Goal: Transaction & Acquisition: Purchase product/service

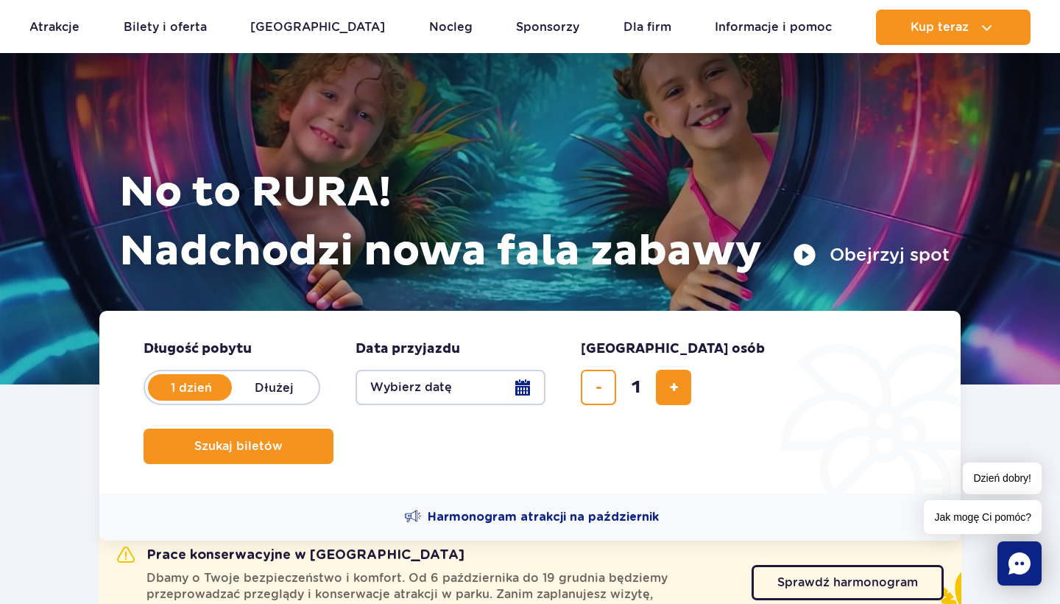
scroll to position [110, 0]
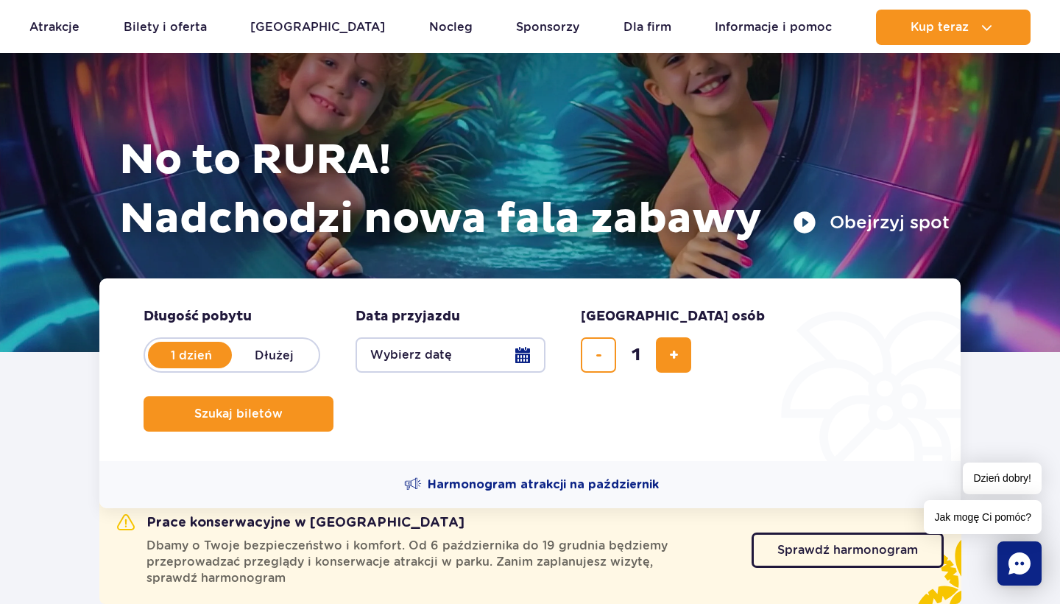
click at [532, 347] on button "Wybierz datę" at bounding box center [451, 354] width 190 height 35
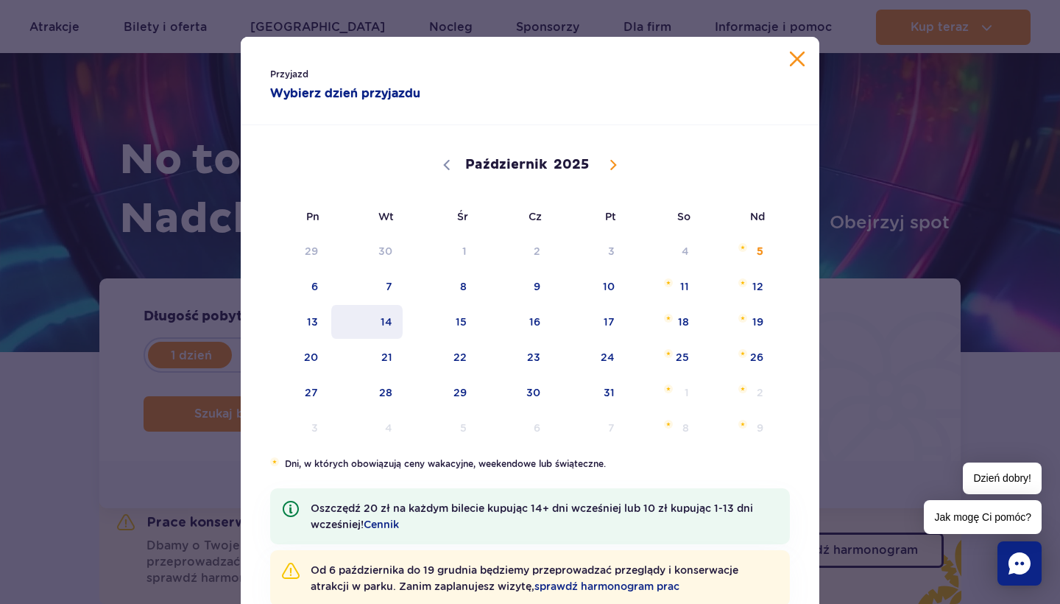
click at [376, 318] on span "14" at bounding box center [367, 322] width 74 height 34
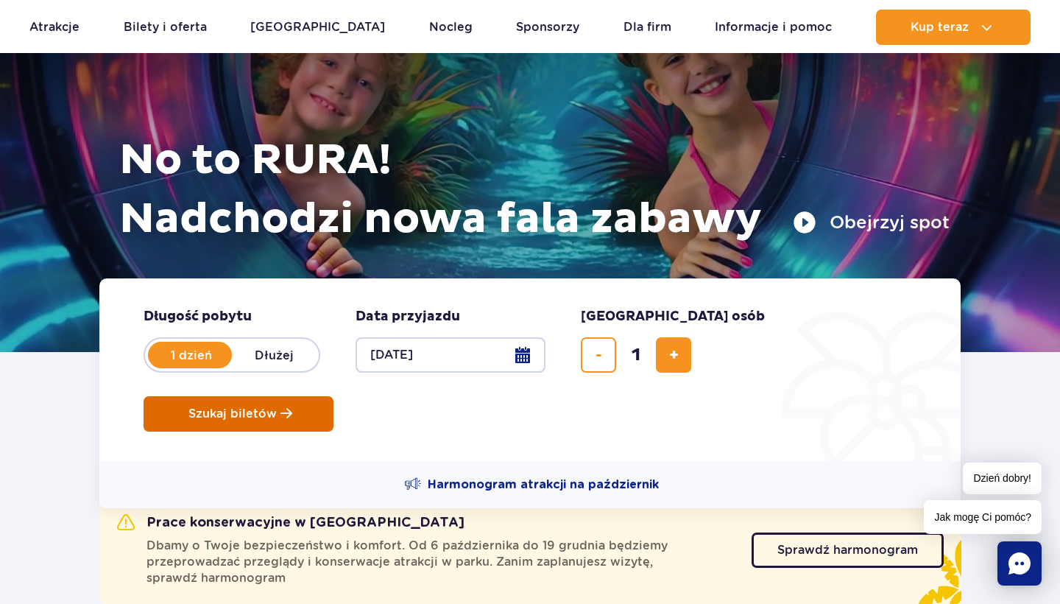
click at [334, 396] on button "Szukaj biletów" at bounding box center [239, 413] width 190 height 35
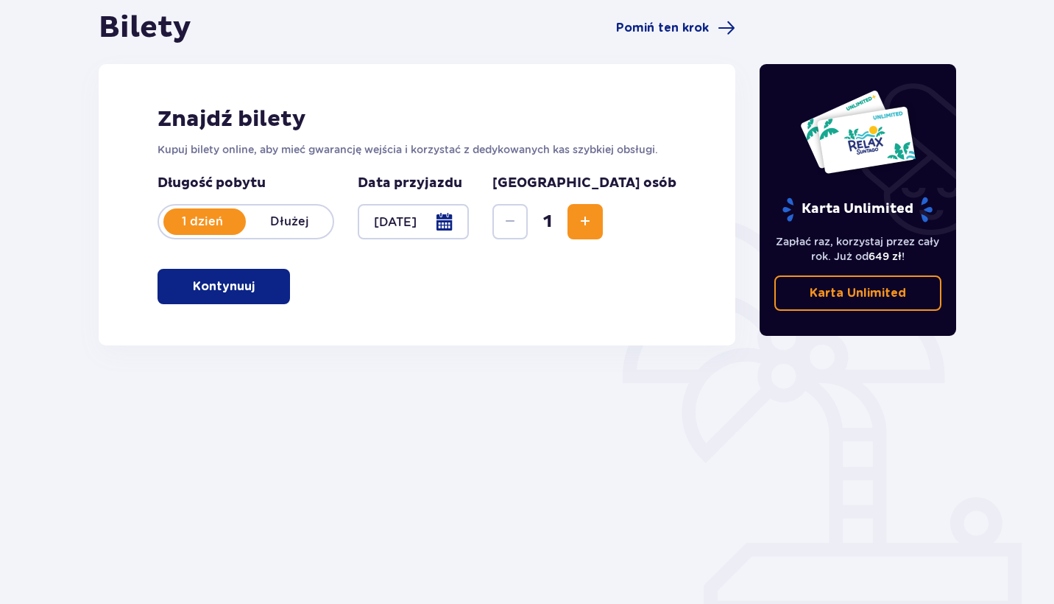
scroll to position [147, 0]
click at [594, 216] on span "Zwiększ" at bounding box center [585, 222] width 18 height 18
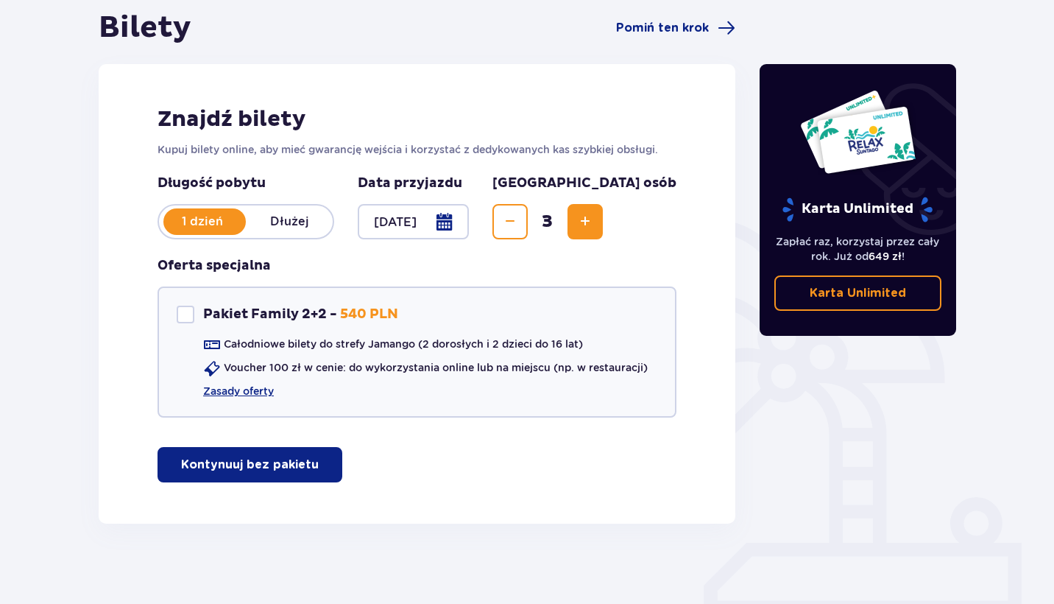
click at [594, 216] on span "Zwiększ" at bounding box center [585, 222] width 18 height 18
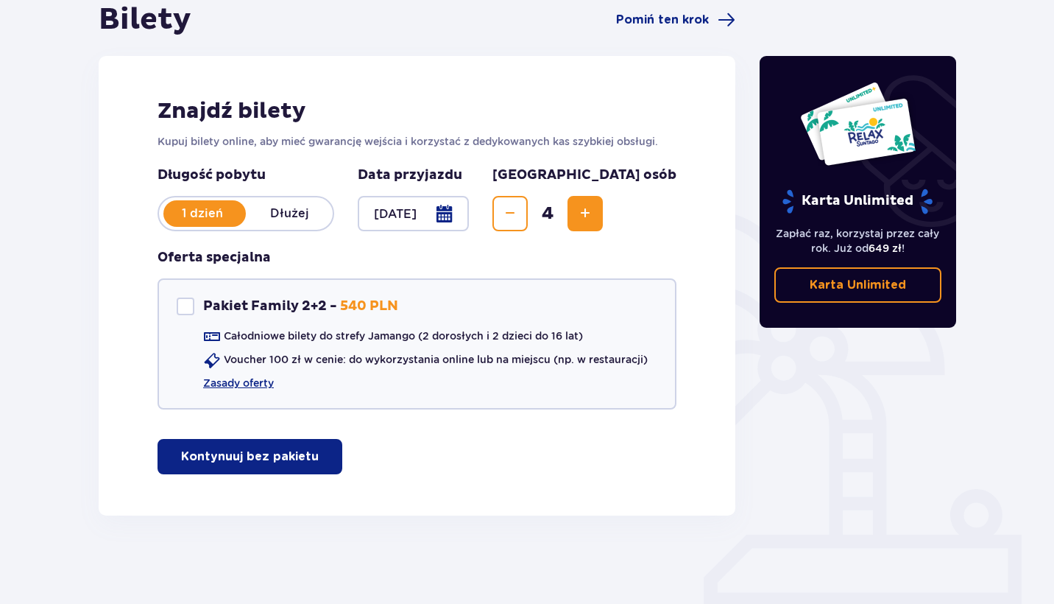
scroll to position [155, 0]
click at [272, 456] on p "Kontynuuj bez pakietu" at bounding box center [250, 456] width 138 height 16
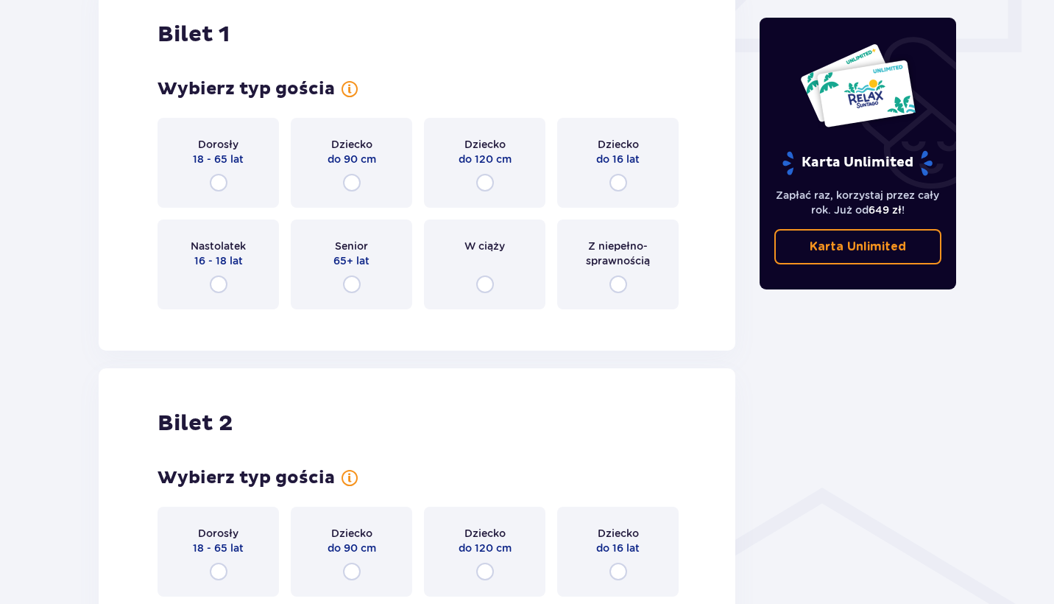
scroll to position [699, 0]
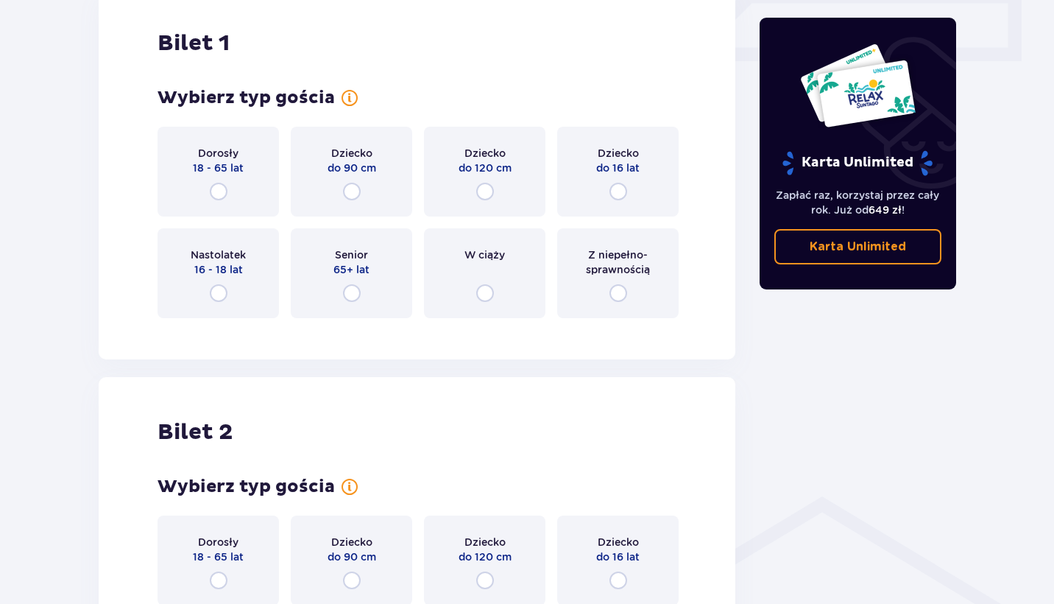
click at [222, 192] on input "radio" at bounding box center [219, 192] width 18 height 18
radio input "true"
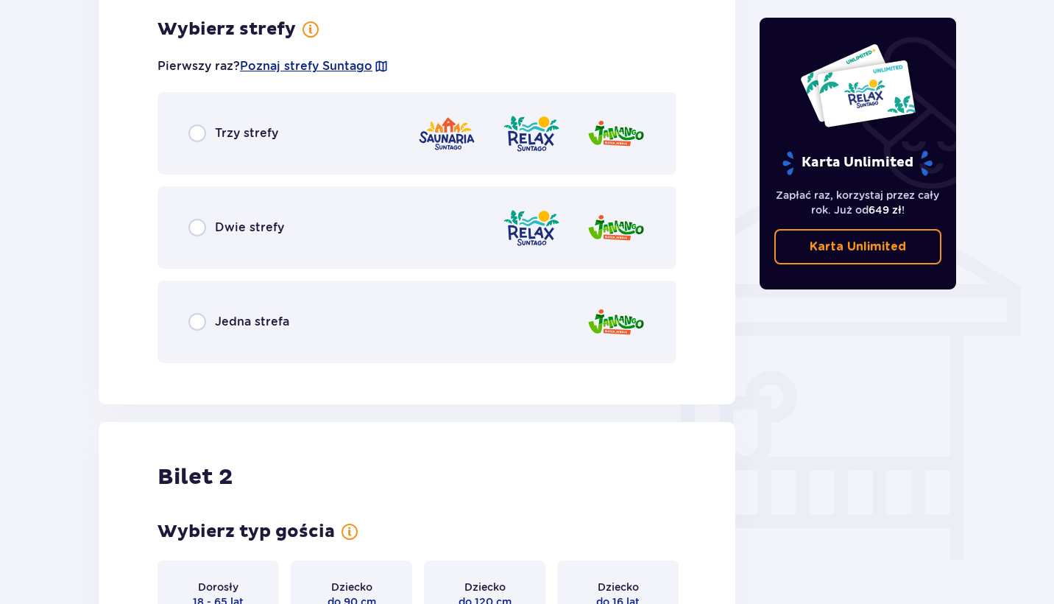
scroll to position [1031, 0]
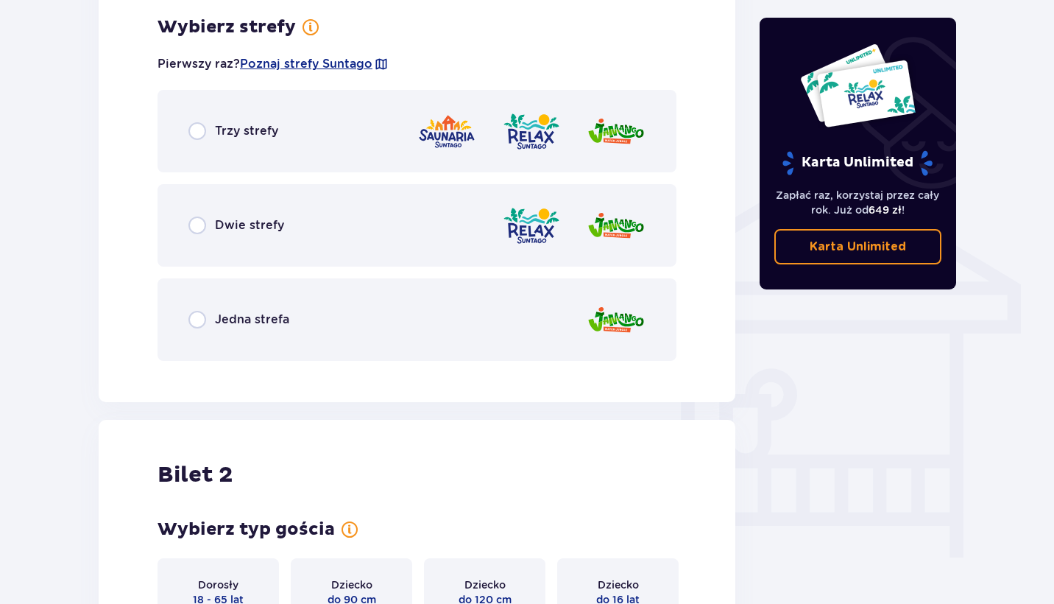
click at [198, 328] on input "radio" at bounding box center [197, 320] width 18 height 18
radio input "true"
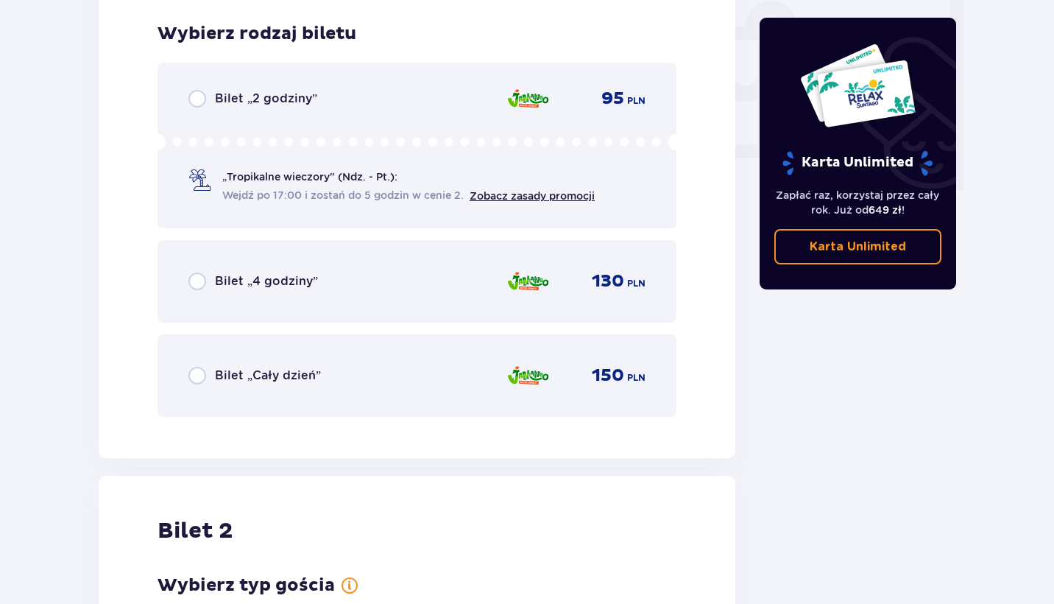
scroll to position [1397, 0]
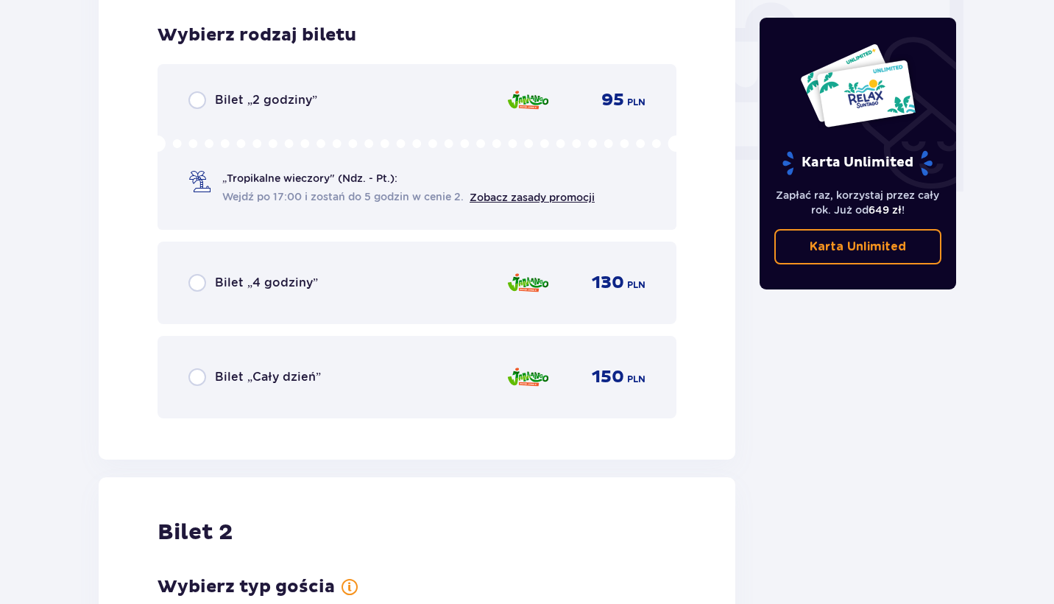
click at [192, 284] on input "radio" at bounding box center [197, 283] width 18 height 18
radio input "true"
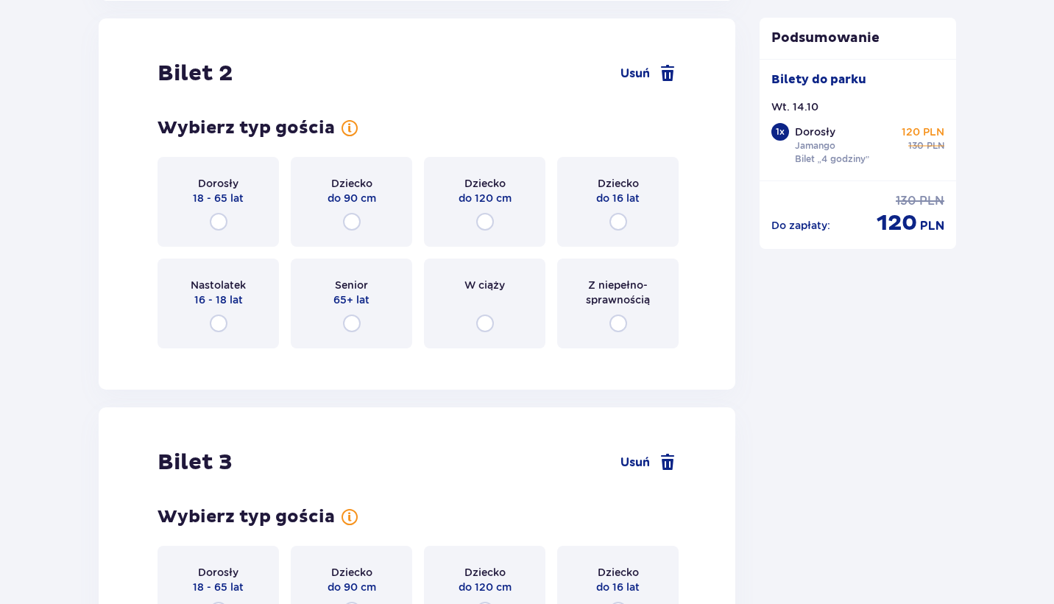
scroll to position [1856, 0]
click at [618, 220] on input "radio" at bounding box center [619, 221] width 18 height 18
radio input "true"
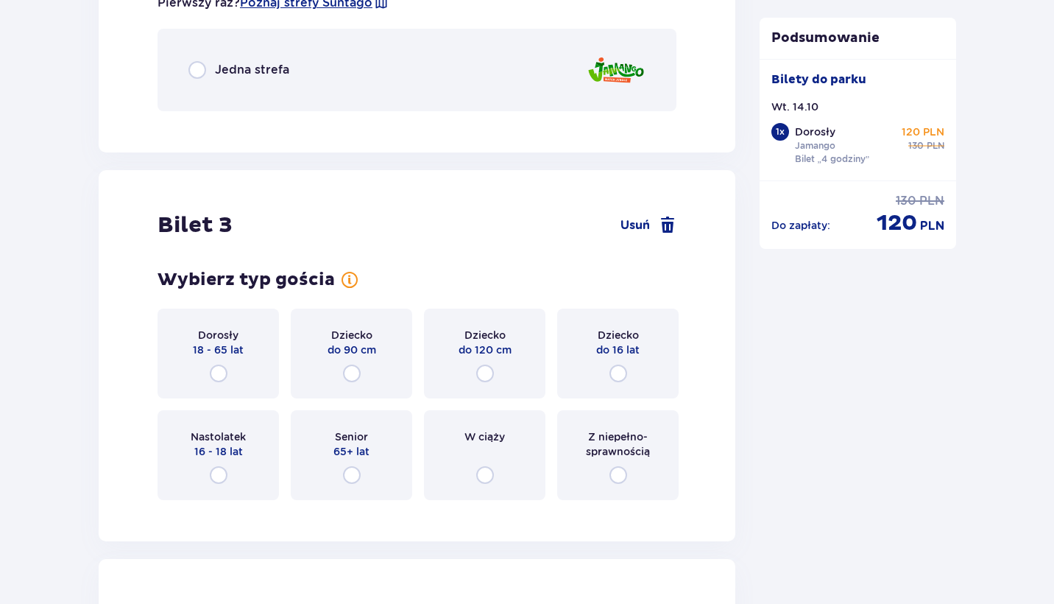
scroll to position [2323, 0]
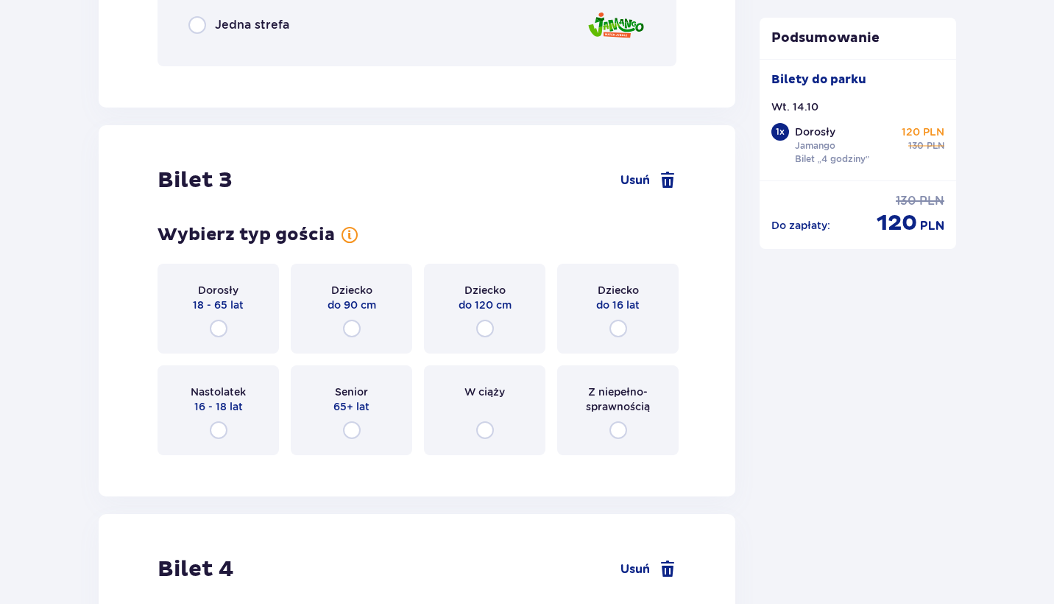
click at [615, 322] on input "radio" at bounding box center [619, 329] width 18 height 18
radio input "true"
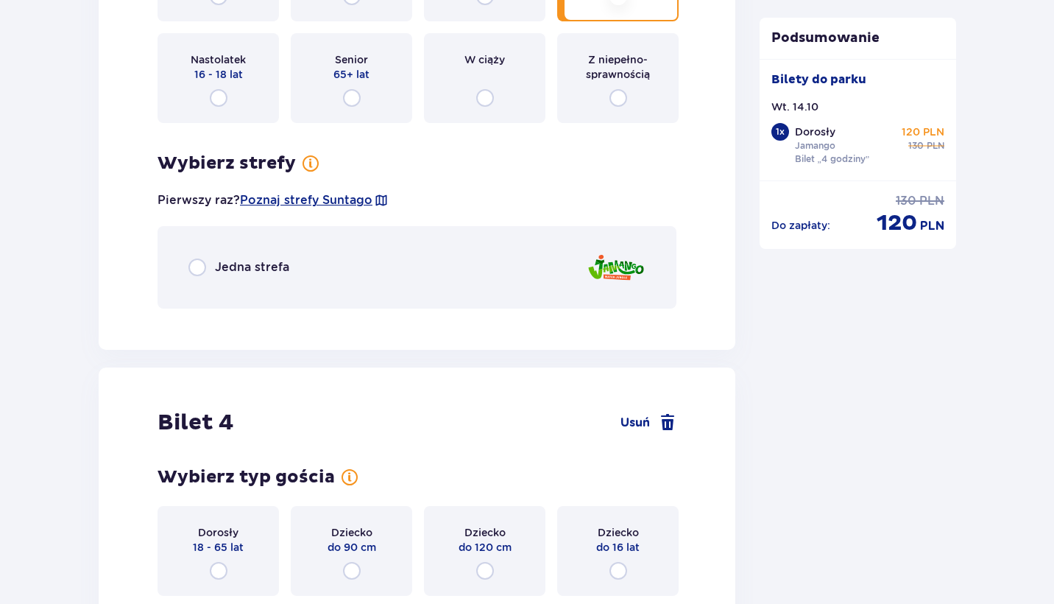
scroll to position [2790, 0]
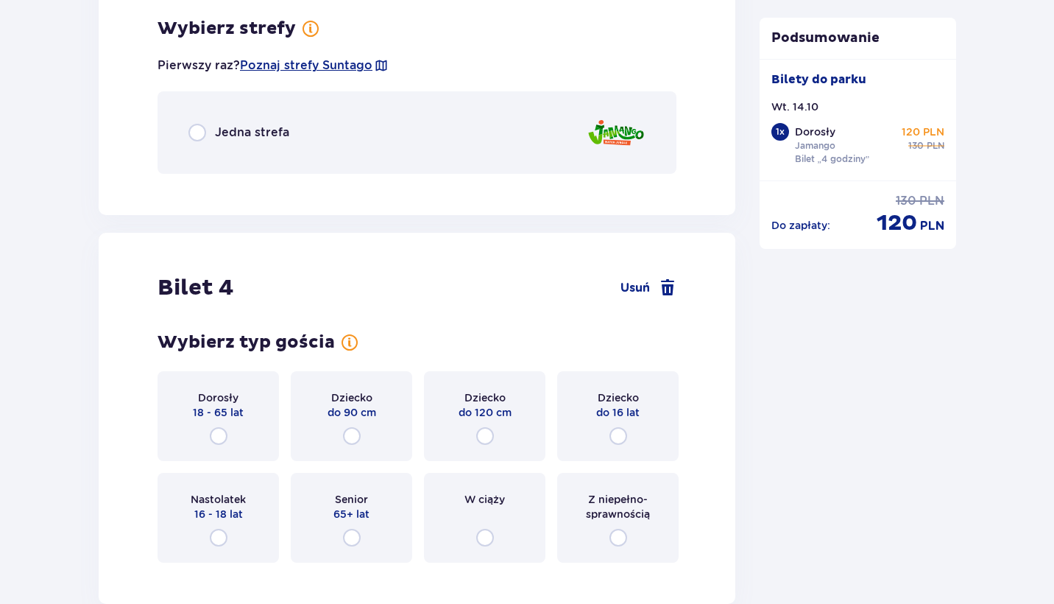
click at [210, 131] on div "Jedna strefa" at bounding box center [238, 133] width 101 height 18
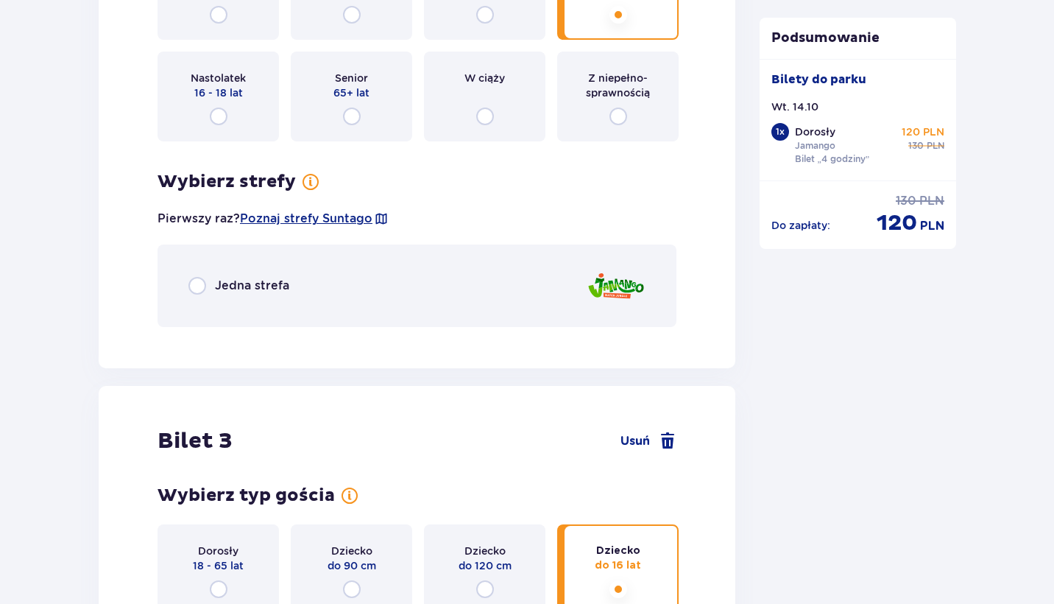
scroll to position [2062, 0]
click at [197, 289] on input "radio" at bounding box center [197, 286] width 18 height 18
radio input "true"
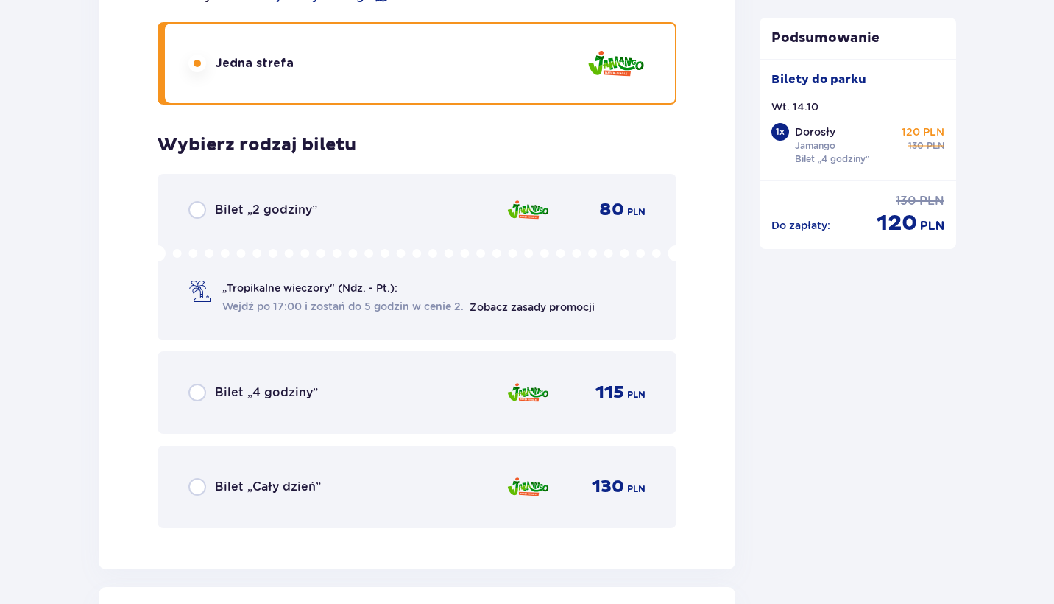
scroll to position [3295, 0]
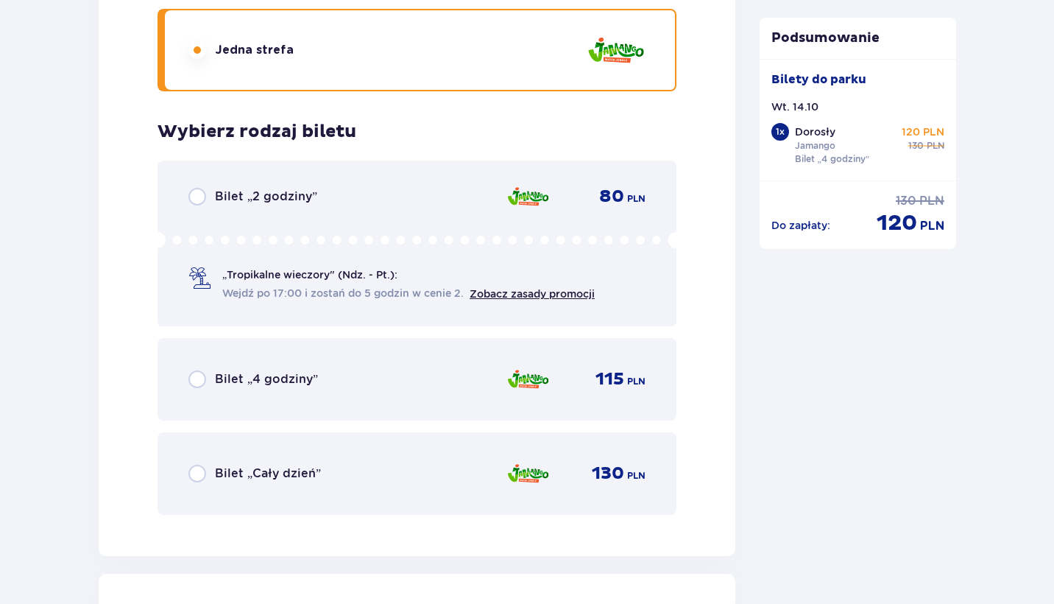
click at [308, 378] on span "Bilet „4 godziny”" at bounding box center [266, 379] width 103 height 16
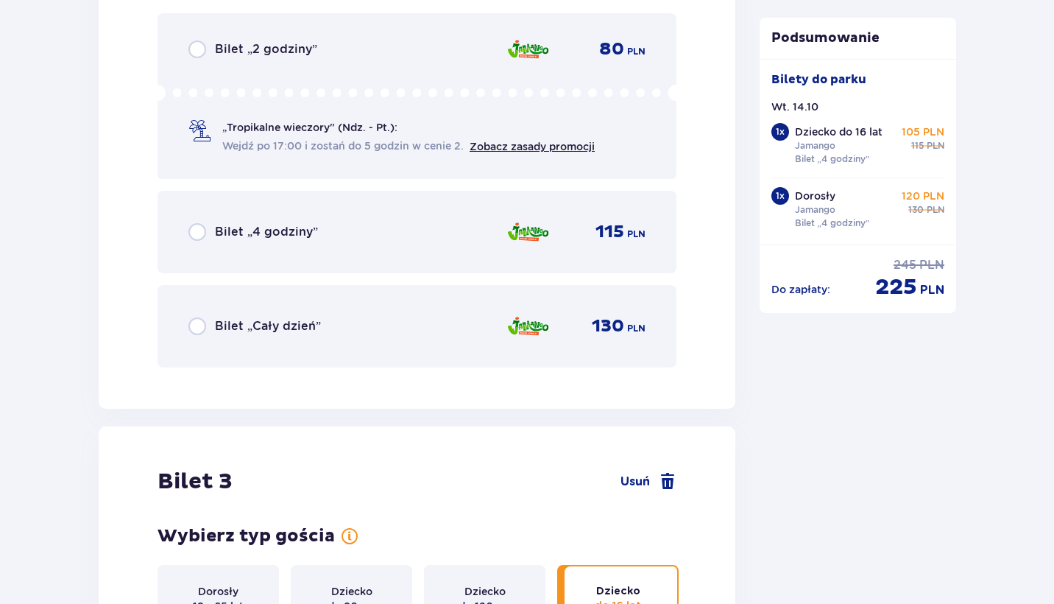
scroll to position [2450, 0]
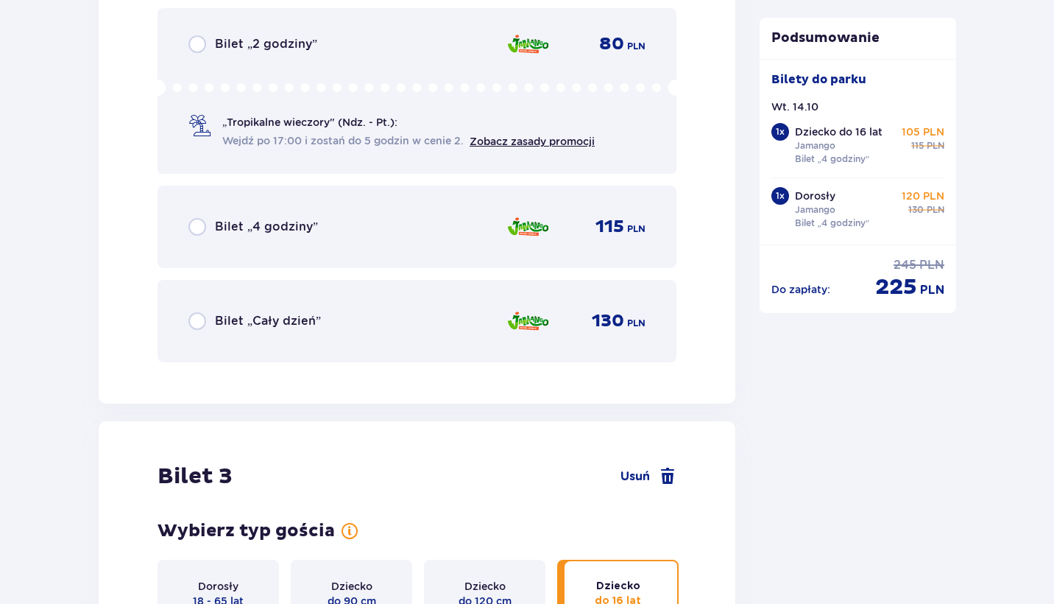
click at [191, 222] on input "radio" at bounding box center [197, 227] width 18 height 18
radio input "true"
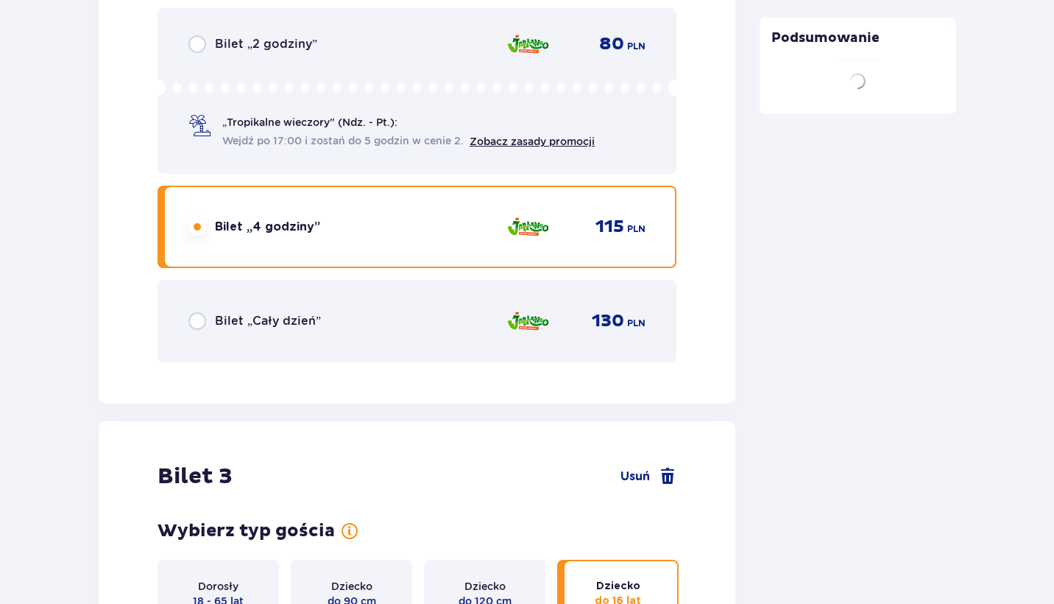
click at [200, 232] on input "radio" at bounding box center [197, 227] width 18 height 18
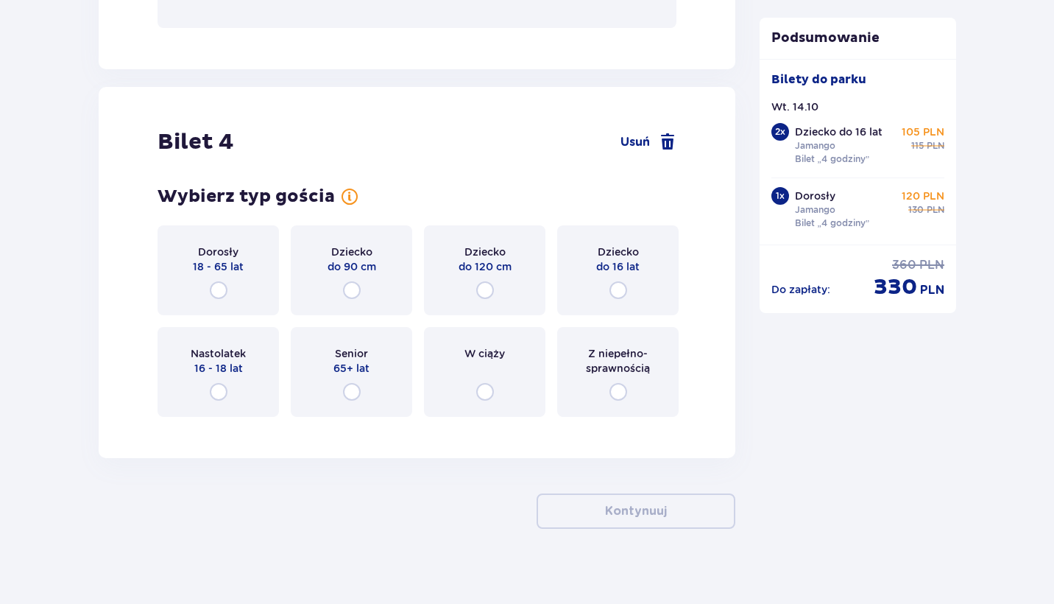
scroll to position [3786, 0]
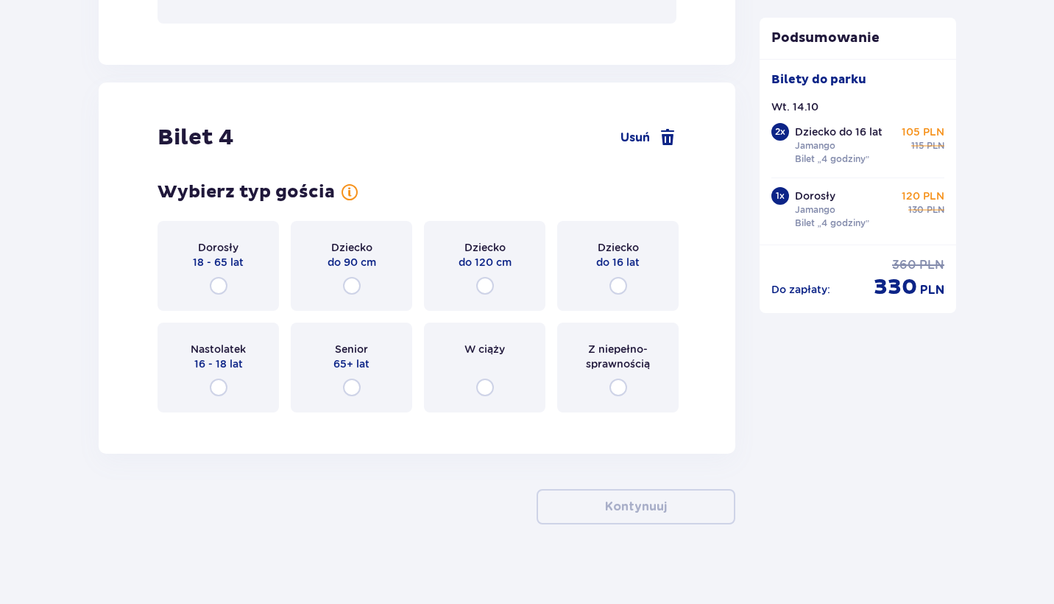
click at [621, 281] on input "radio" at bounding box center [619, 286] width 18 height 18
radio input "true"
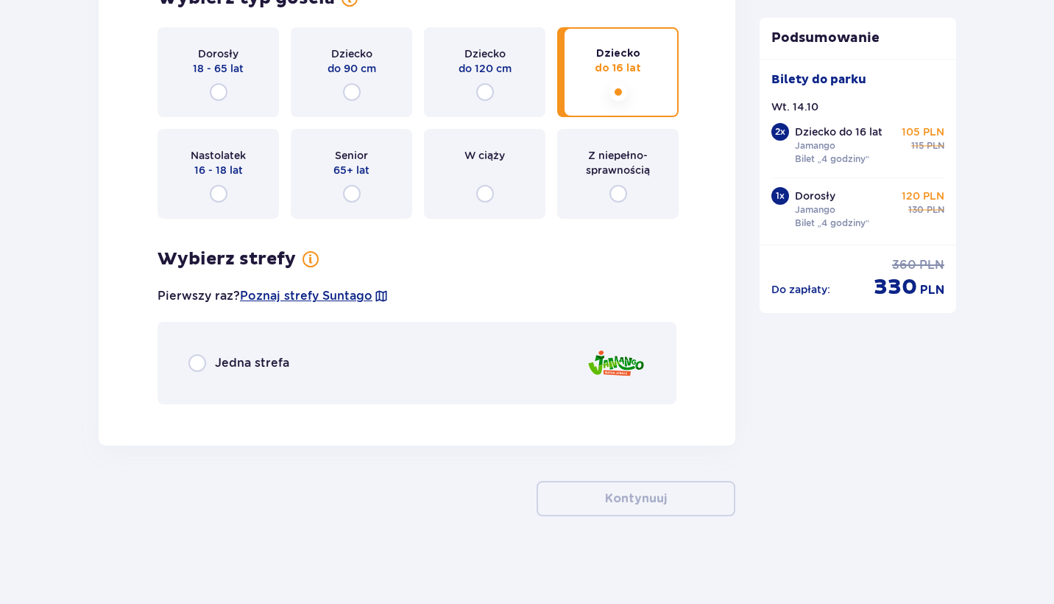
scroll to position [3981, 0]
click at [222, 366] on span "Jedna strefa" at bounding box center [252, 362] width 74 height 16
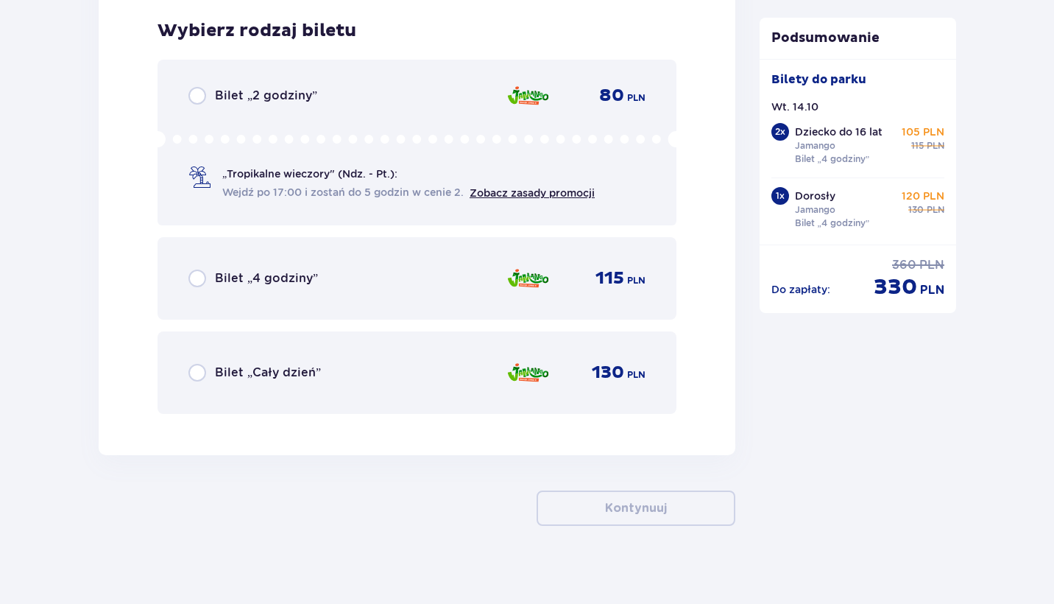
scroll to position [4396, 0]
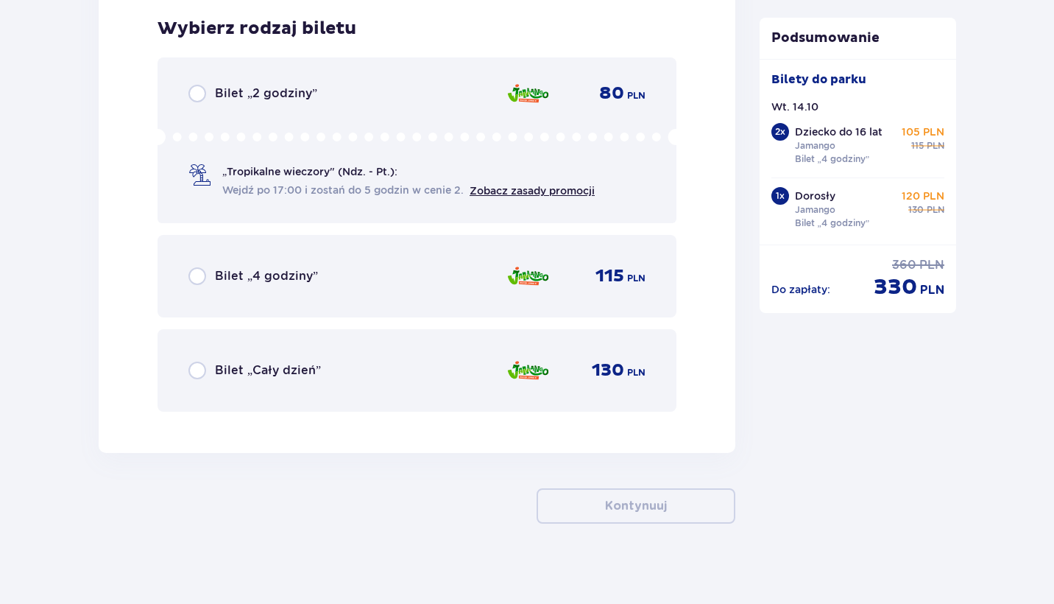
click at [204, 278] on input "radio" at bounding box center [197, 276] width 18 height 18
radio input "true"
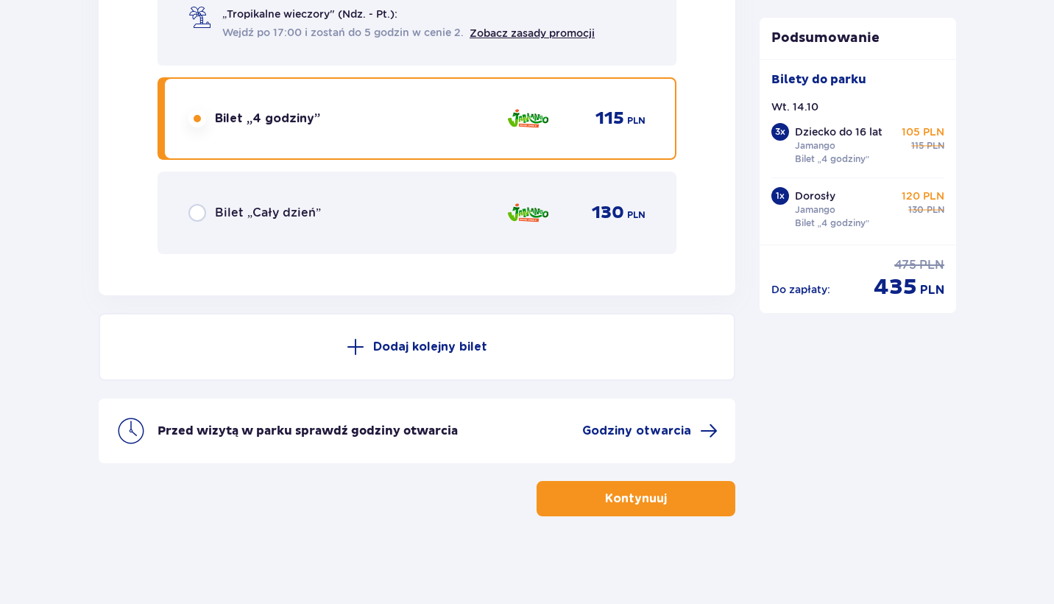
scroll to position [4554, 0]
